Goal: Task Accomplishment & Management: Manage account settings

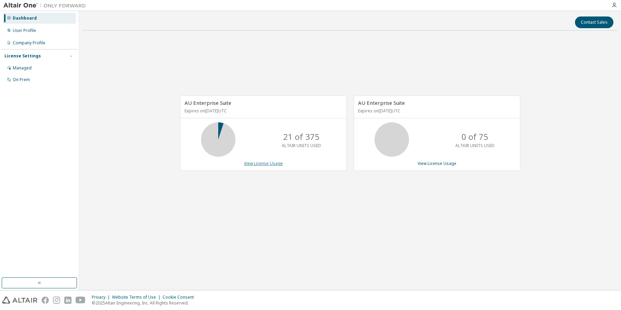
click at [265, 162] on link "View License Usage" at bounding box center [263, 164] width 39 height 6
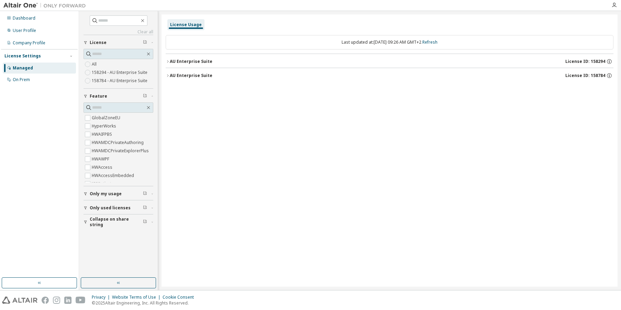
click at [165, 61] on div "License Usage Last updated at: [DATE] 09:26 AM GMT+2 Refresh AU Enterprise Suit…" at bounding box center [390, 150] width 456 height 272
click at [169, 61] on icon "button" at bounding box center [168, 61] width 4 height 4
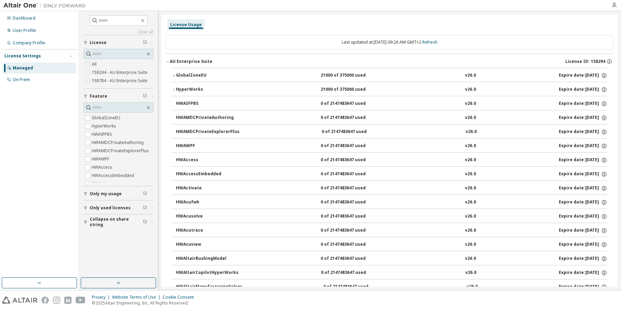
click at [169, 61] on icon "button" at bounding box center [168, 61] width 4 height 4
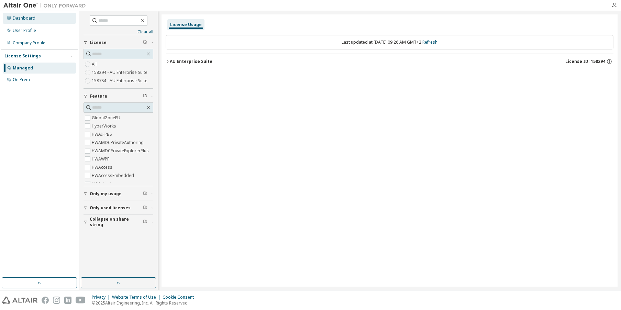
click at [19, 15] on div "Dashboard" at bounding box center [39, 18] width 73 height 11
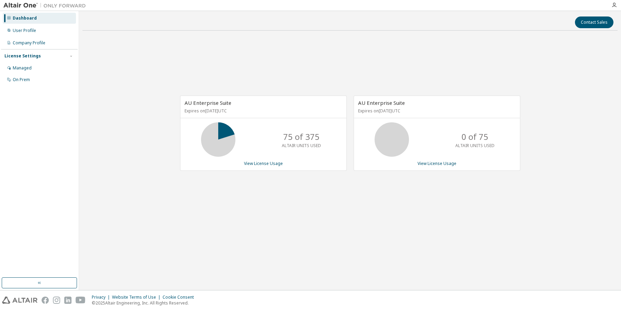
click at [358, 58] on div "AU Enterprise Suite Expires on [DATE] UTC 75 of 375 ALTAIR UNITS USED View Lice…" at bounding box center [349, 136] width 535 height 201
click at [437, 52] on div "AU Enterprise Suite Expires on [DATE] UTC 75 of 375 ALTAIR UNITS USED View Lice…" at bounding box center [349, 136] width 535 height 201
